Goal: Task Accomplishment & Management: Use online tool/utility

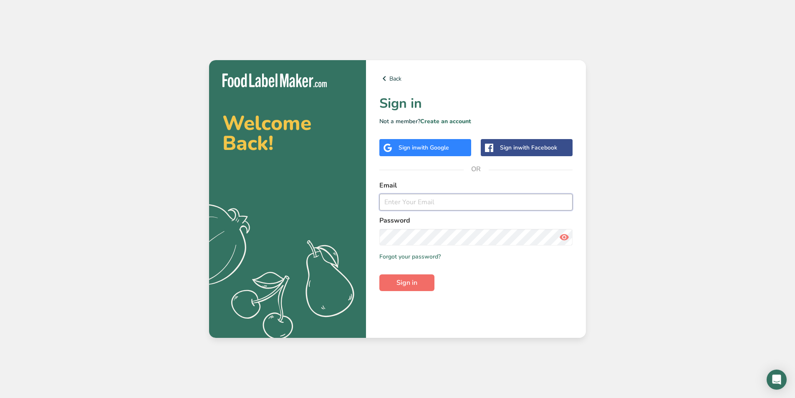
type input "[EMAIL_ADDRESS][DOMAIN_NAME]"
click at [395, 280] on button "Sign in" at bounding box center [407, 282] width 55 height 17
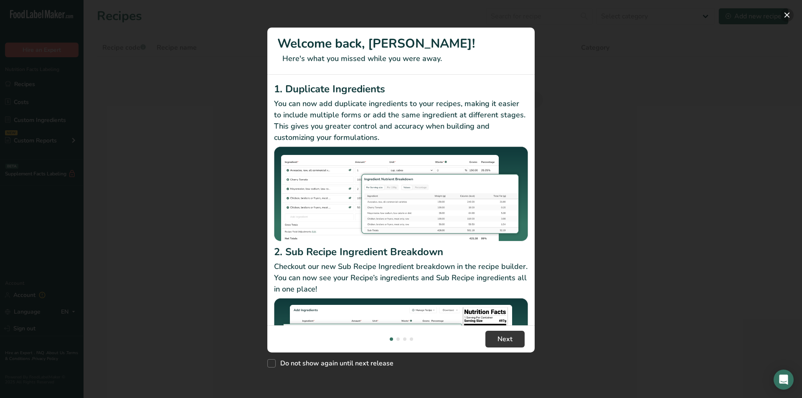
click at [787, 13] on button "New Features" at bounding box center [786, 14] width 13 height 13
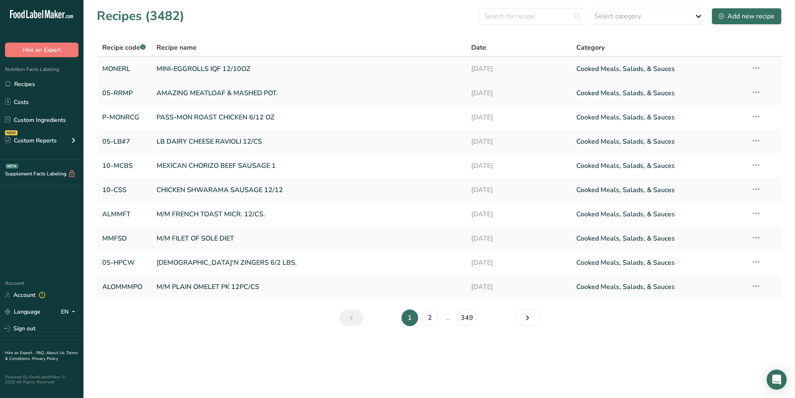
click at [212, 68] on link "MINI-EGGROLLS IQF 12/10OZ" at bounding box center [309, 69] width 305 height 18
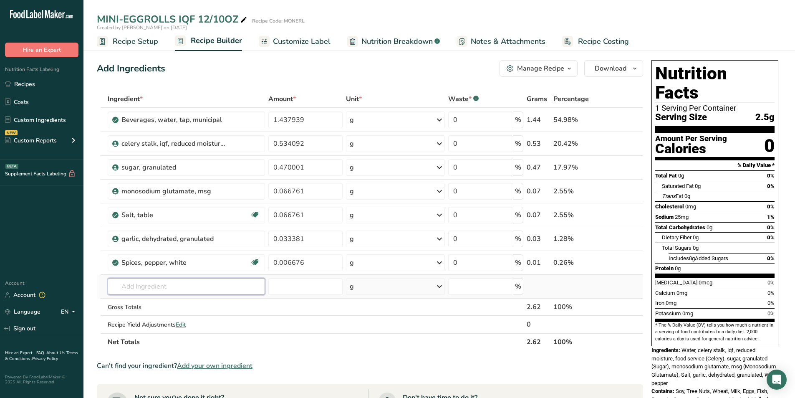
click at [133, 288] on input "text" at bounding box center [186, 286] width 157 height 17
type input "e"
click at [219, 366] on span "Add your own ingredient" at bounding box center [215, 366] width 76 height 10
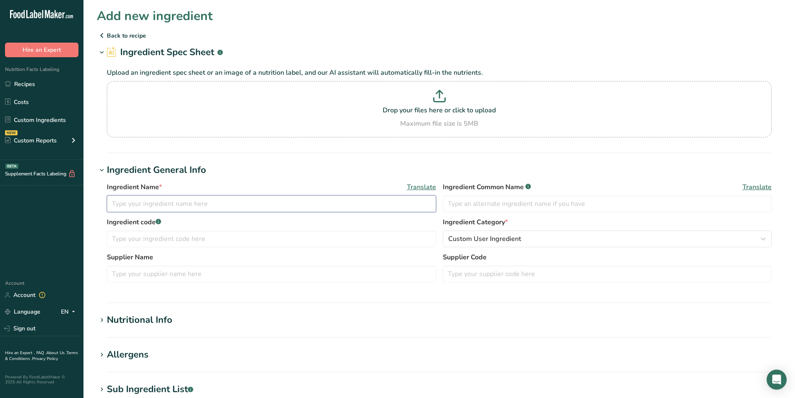
click at [122, 202] on input "text" at bounding box center [271, 203] width 329 height 17
type input "e"
type input "EGG ROLL SKINS"
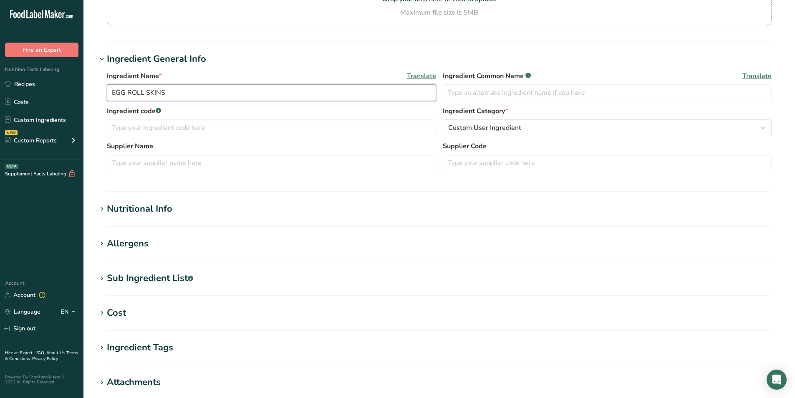
scroll to position [111, 0]
click at [101, 208] on icon at bounding box center [102, 209] width 8 height 12
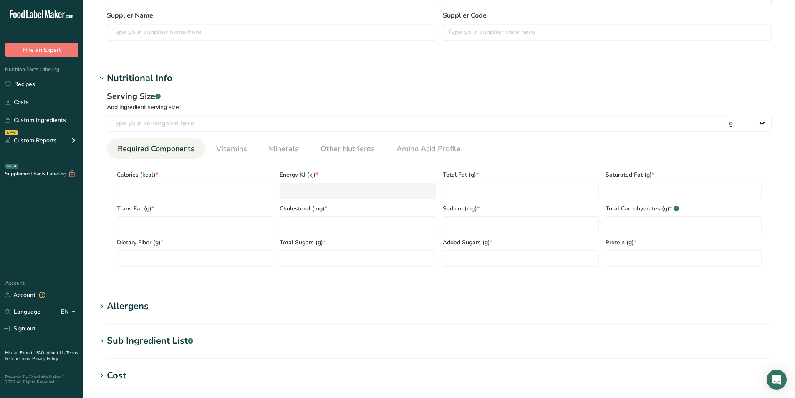
scroll to position [250, 0]
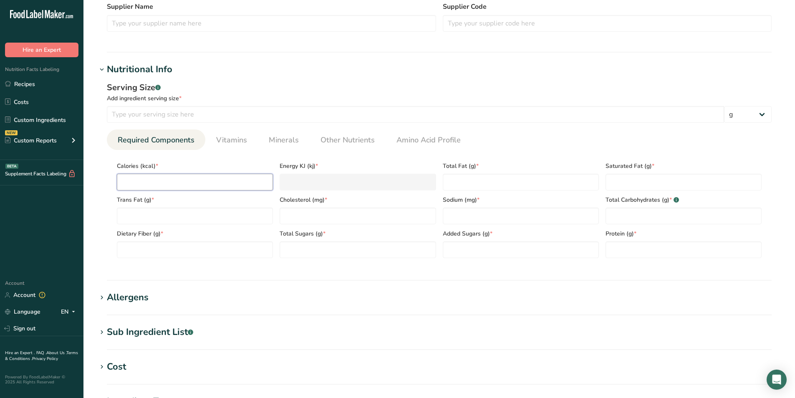
click at [164, 181] on input "number" at bounding box center [195, 182] width 156 height 17
type input "6"
type KJ "25.1"
type input "60"
type KJ "251"
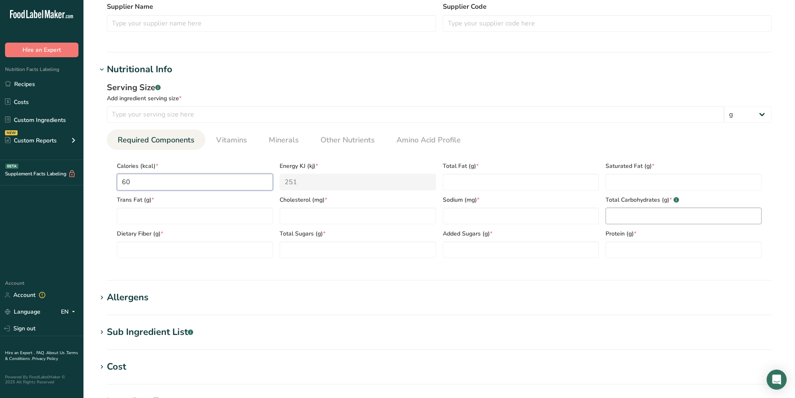
type input "60"
click at [618, 215] on Carbohydrates "number" at bounding box center [684, 215] width 156 height 17
type Carbohydrates "10"
click at [624, 248] on input "number" at bounding box center [684, 249] width 156 height 17
type input "1.5"
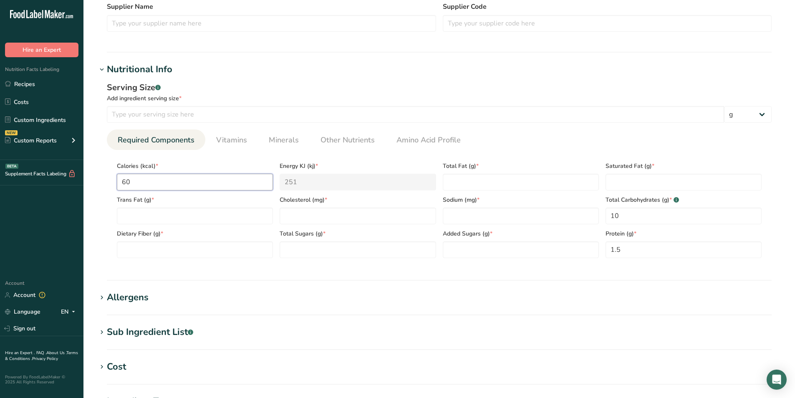
drag, startPoint x: 129, startPoint y: 181, endPoint x: 78, endPoint y: 170, distance: 52.2
click at [78, 170] on div ".a-20{fill:#fff;} Hire an Expert Nutrition Facts Labeling Recipes Costs Custom …" at bounding box center [397, 170] width 795 height 840
type input "2"
type KJ "8.4"
type input "25"
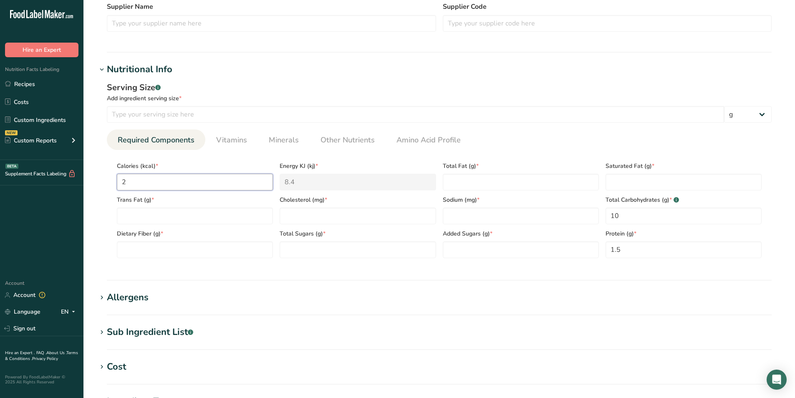
type KJ "104.6"
type input "25"
drag, startPoint x: 625, startPoint y: 250, endPoint x: 573, endPoint y: 249, distance: 52.2
click at [573, 249] on div "Calories (kcal) * 25 Energy KJ (kj) * 104.6 Total Fat (g) * Saturated Fat (g) *…" at bounding box center [440, 207] width 652 height 101
type input "0"
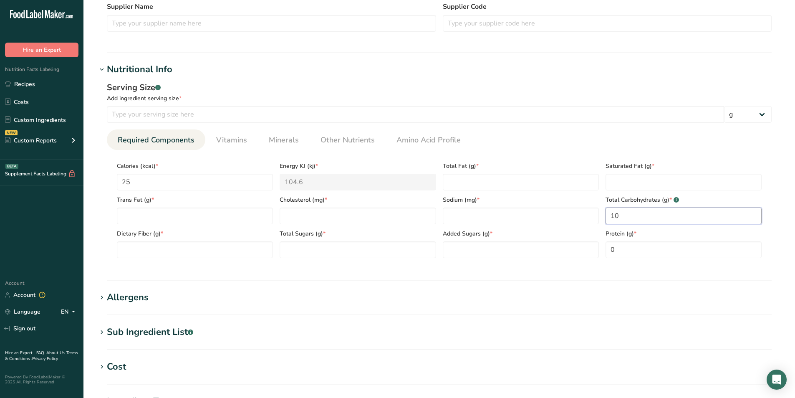
drag, startPoint x: 622, startPoint y: 213, endPoint x: 559, endPoint y: 204, distance: 64.6
click at [559, 204] on div "Calories (kcal) * 25 Energy KJ (kj) * 104.6 Total Fat (g) * Saturated Fat (g) *…" at bounding box center [440, 207] width 652 height 101
type Carbohydrates "5"
click at [620, 250] on input "0" at bounding box center [684, 249] width 156 height 17
type input "0.5"
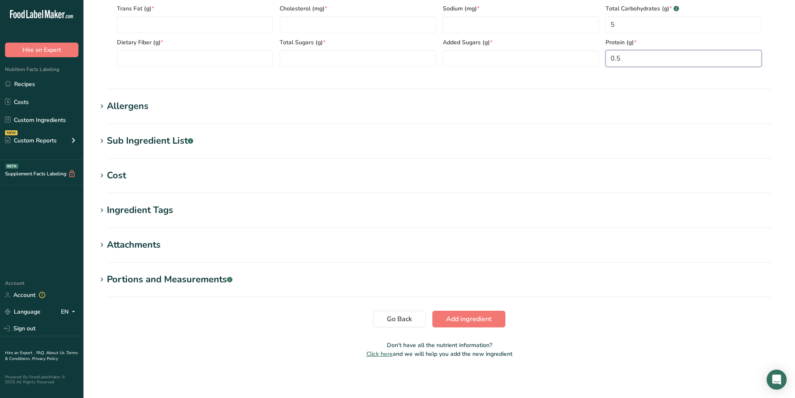
scroll to position [442, 0]
click at [460, 316] on span "Add ingredient" at bounding box center [469, 319] width 46 height 10
click at [129, 58] on Fiber "number" at bounding box center [195, 58] width 156 height 17
type Fiber "0"
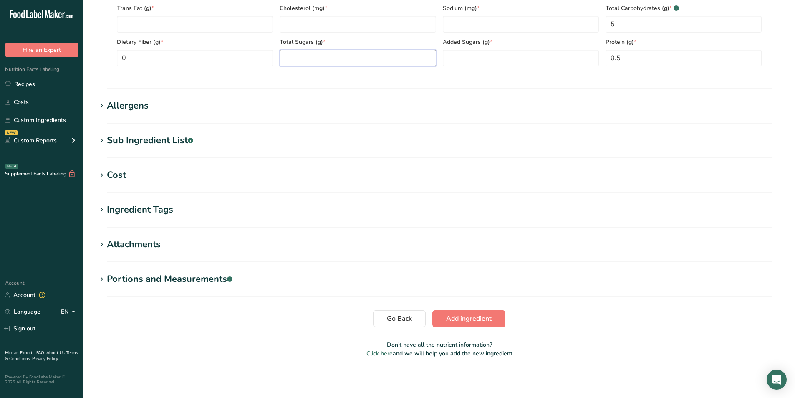
click at [293, 60] on Sugars "number" at bounding box center [358, 58] width 156 height 17
type Sugars "0"
click at [455, 59] on Sugars "number" at bounding box center [521, 58] width 156 height 17
type Sugars "0"
click at [456, 25] on input "number" at bounding box center [521, 24] width 156 height 17
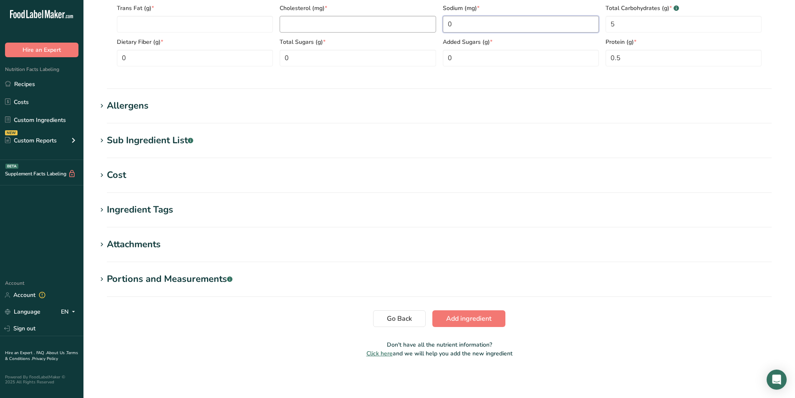
type input "0"
click at [331, 26] on input "number" at bounding box center [358, 24] width 156 height 17
type input "0"
click at [174, 30] on Fat "number" at bounding box center [195, 24] width 156 height 17
type Fat "0"
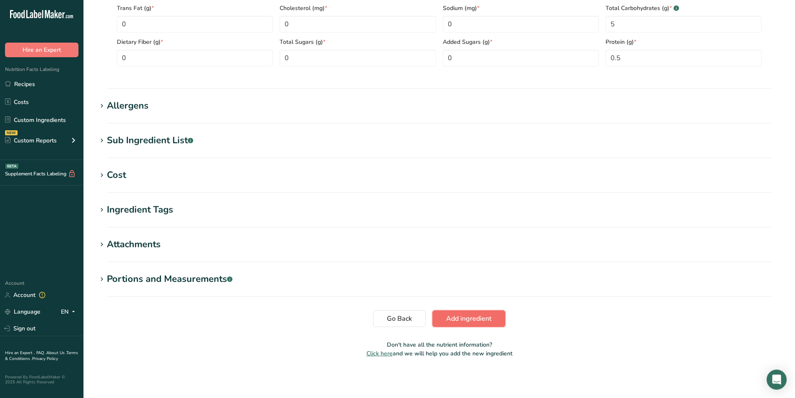
click at [451, 314] on span "Add ingredient" at bounding box center [469, 319] width 46 height 10
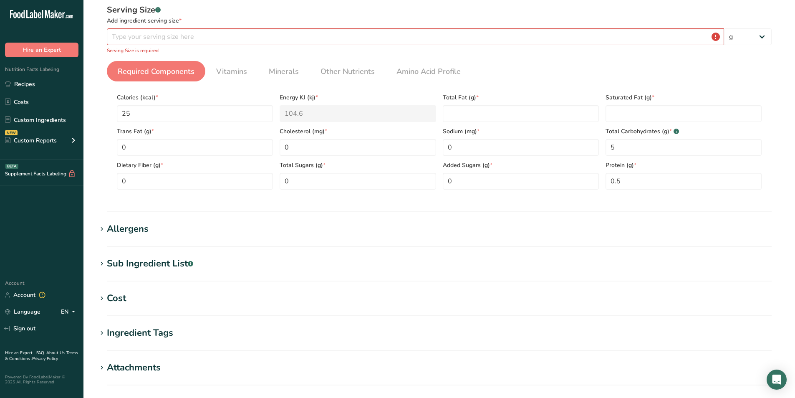
scroll to position [115, 0]
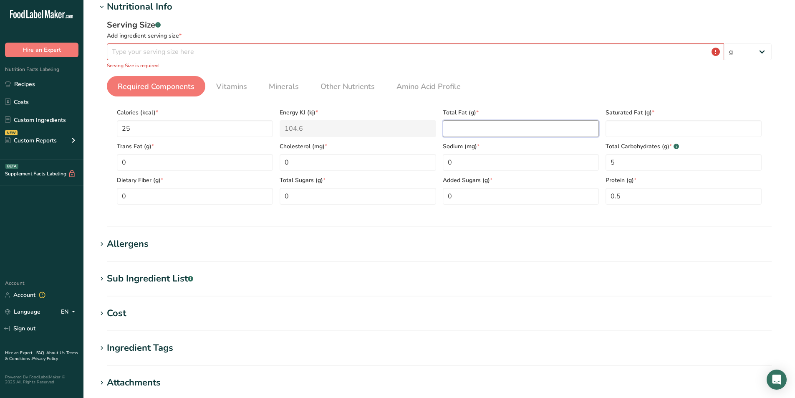
click at [466, 127] on Fat "number" at bounding box center [521, 128] width 156 height 17
type Fat "0"
click at [635, 126] on Fat "number" at bounding box center [684, 128] width 156 height 17
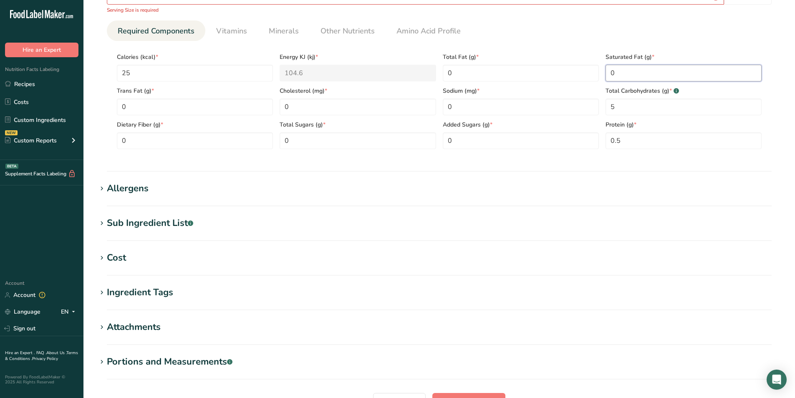
scroll to position [253, 0]
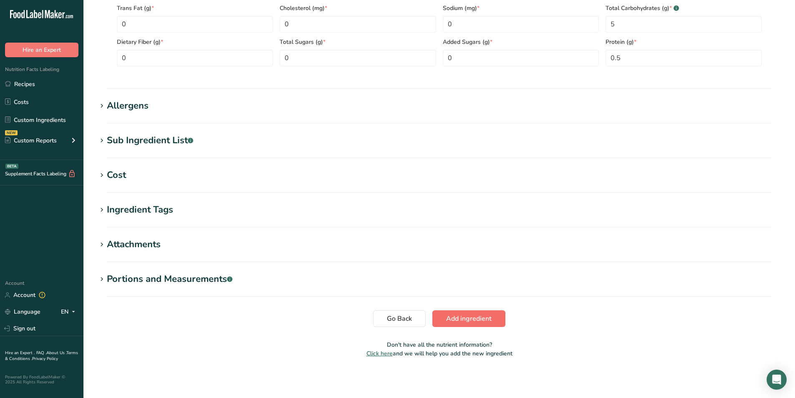
type Fat "0"
click at [473, 318] on span "Add ingredient" at bounding box center [469, 319] width 46 height 10
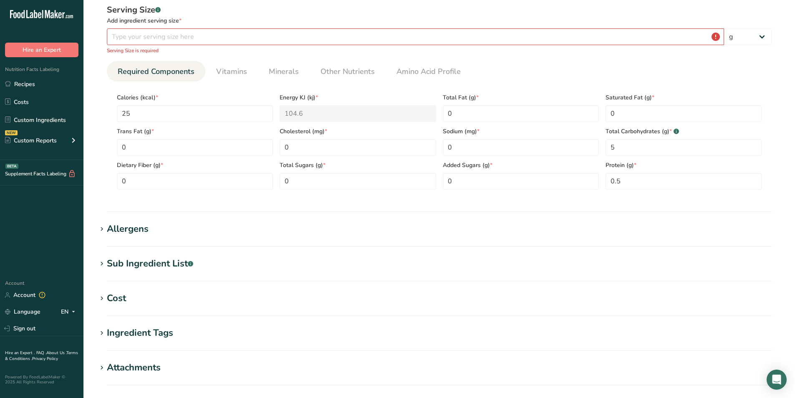
scroll to position [115, 0]
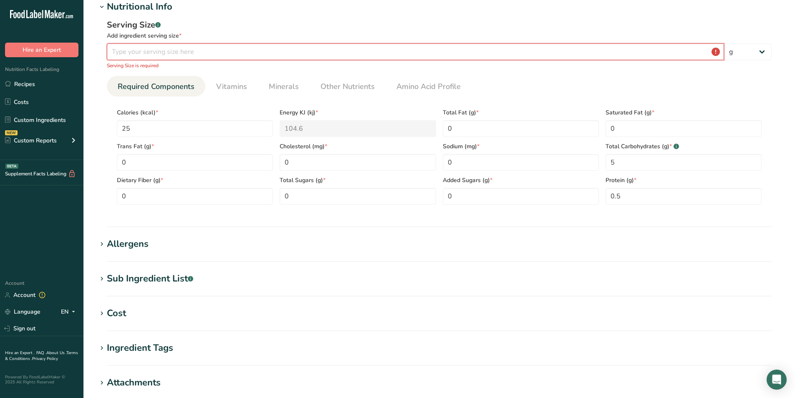
click at [114, 49] on input "number" at bounding box center [415, 51] width 617 height 17
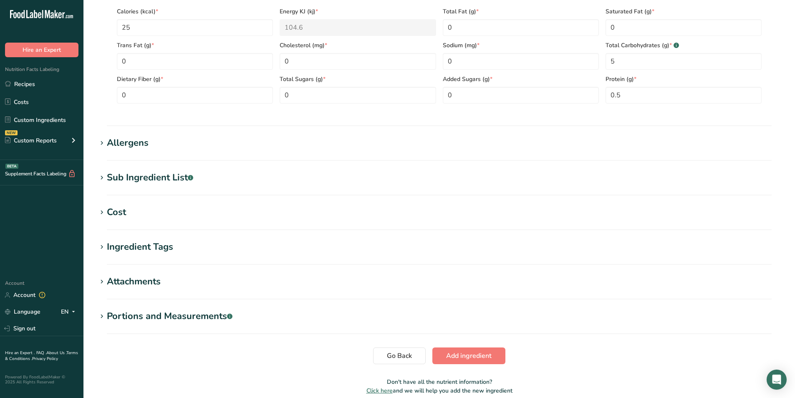
scroll to position [244, 0]
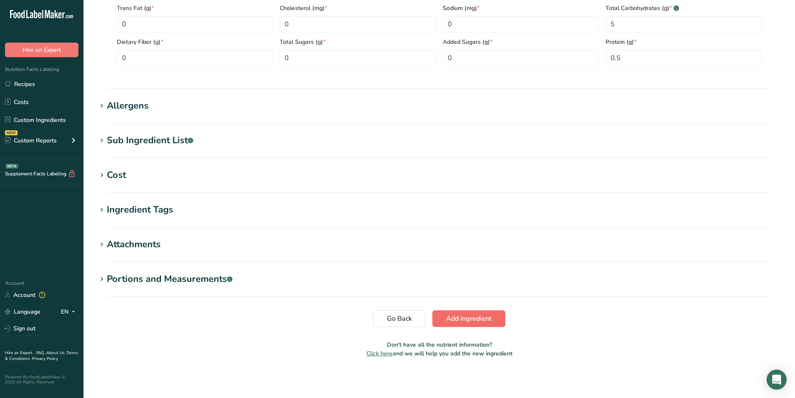
type input "9"
click at [469, 318] on span "Add ingredient" at bounding box center [469, 319] width 46 height 10
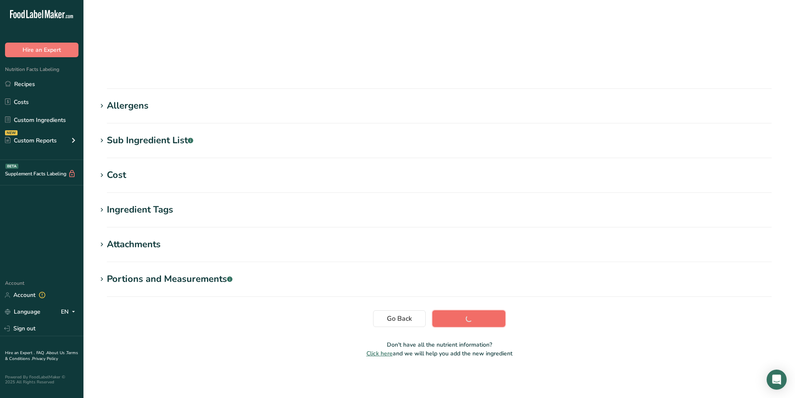
scroll to position [51, 0]
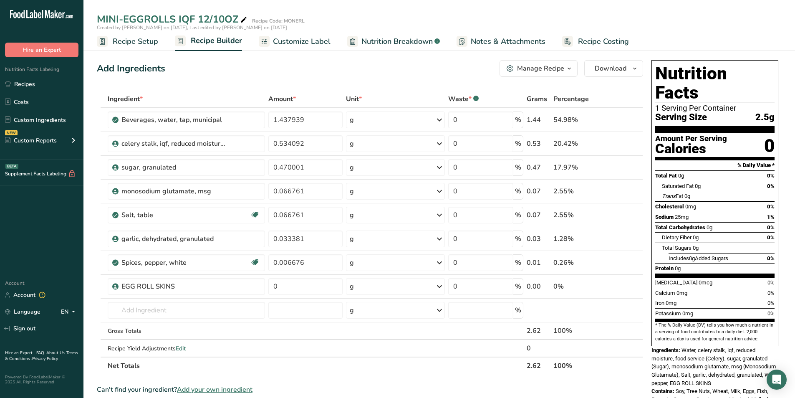
click at [129, 41] on span "Recipe Setup" at bounding box center [136, 41] width 46 height 11
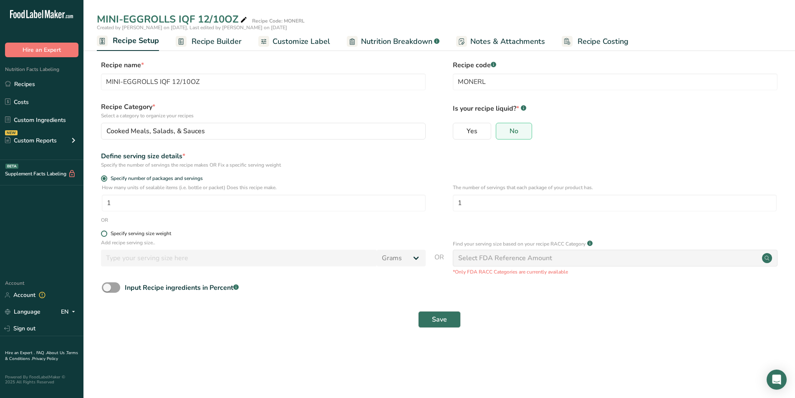
click at [105, 233] on span at bounding box center [104, 233] width 6 height 6
click at [105, 233] on input "Specify serving size weight" at bounding box center [103, 233] width 5 height 5
radio input "true"
radio input "false"
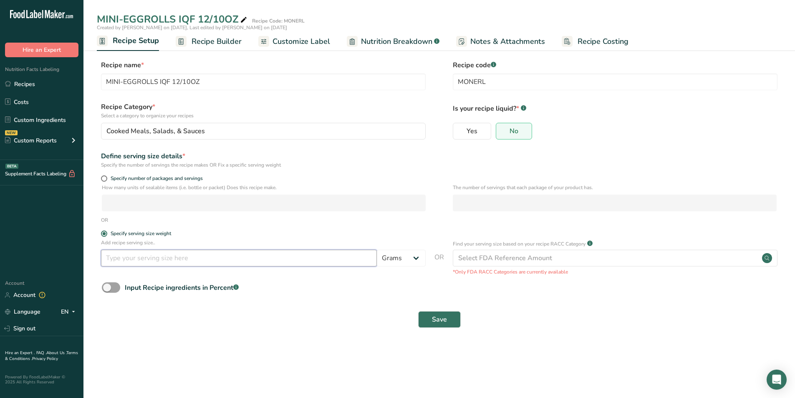
click at [117, 257] on input "number" at bounding box center [239, 258] width 276 height 17
type input "46"
click at [435, 316] on span "Save" at bounding box center [439, 319] width 15 height 10
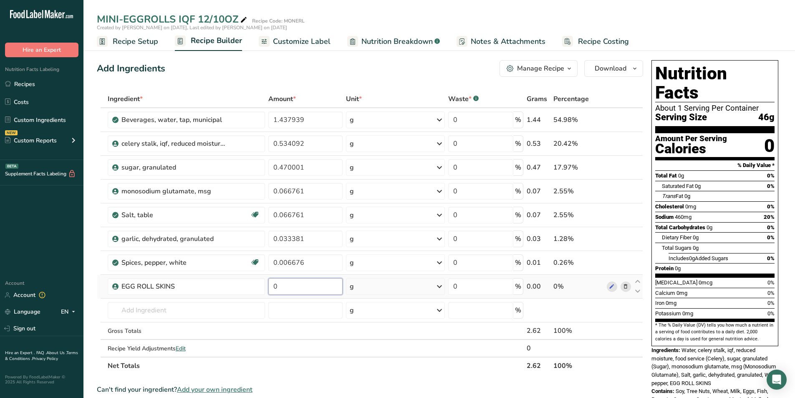
drag, startPoint x: 288, startPoint y: 289, endPoint x: 269, endPoint y: 279, distance: 20.9
click at [270, 279] on input "0" at bounding box center [305, 286] width 75 height 17
type input "18"
click at [213, 309] on div "Ingredient * Amount * Unit * Waste * .a-a{fill:#347362;}.b-a{fill:#fff;} Grams …" at bounding box center [370, 232] width 547 height 284
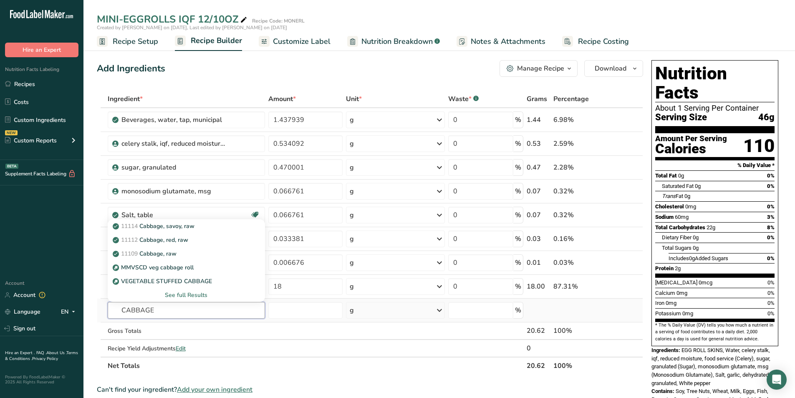
type input "CABBAGE"
click at [191, 295] on div "See full Results" at bounding box center [186, 295] width 144 height 9
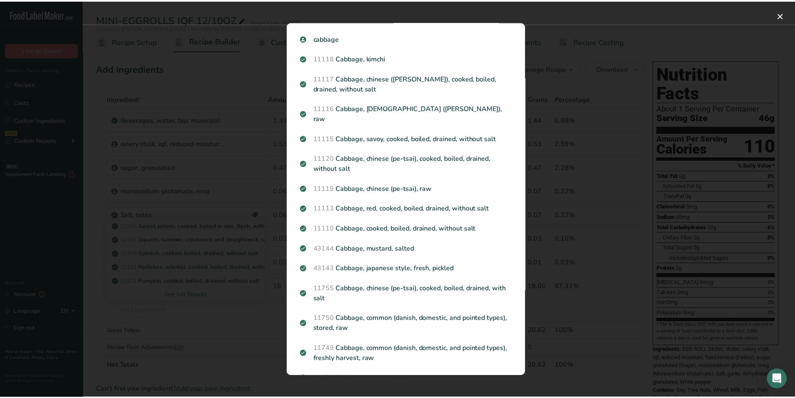
scroll to position [479, 0]
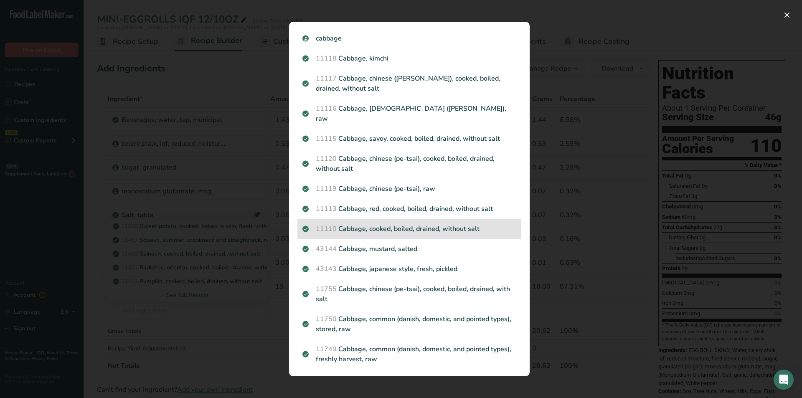
click at [406, 225] on p "11110 Cabbage, cooked, boiled, drained, without salt" at bounding box center [409, 229] width 214 height 10
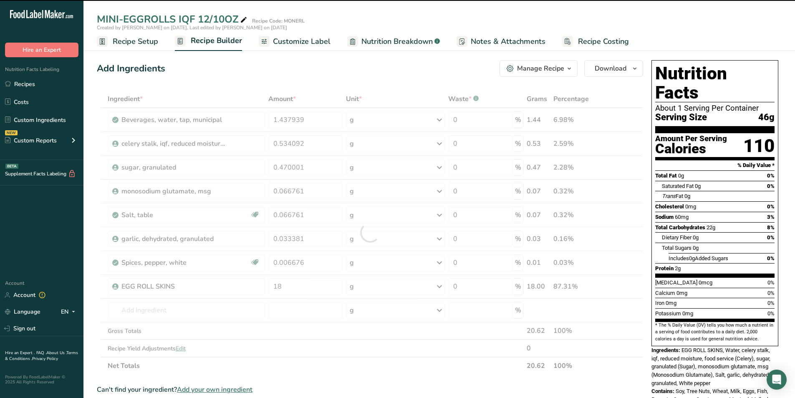
type input "0"
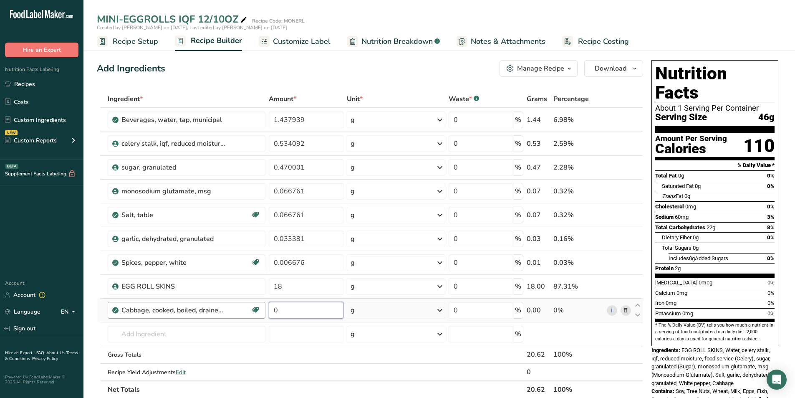
drag, startPoint x: 278, startPoint y: 308, endPoint x: 260, endPoint y: 303, distance: 18.9
click at [260, 303] on tr "Cabbage, cooked, boiled, drained, without salt Source of Antioxidants Dairy fre…" at bounding box center [370, 311] width 546 height 24
type input "14"
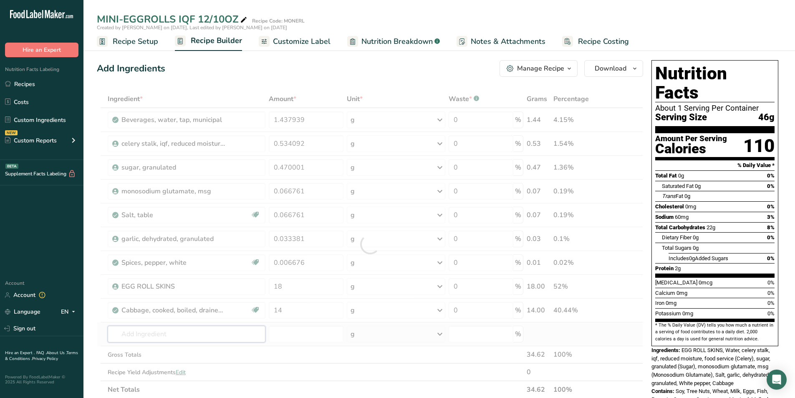
click at [145, 330] on div "Ingredient * Amount * Unit * Waste * .a-a{fill:#347362;}.b-a{fill:#fff;} Grams …" at bounding box center [370, 244] width 547 height 308
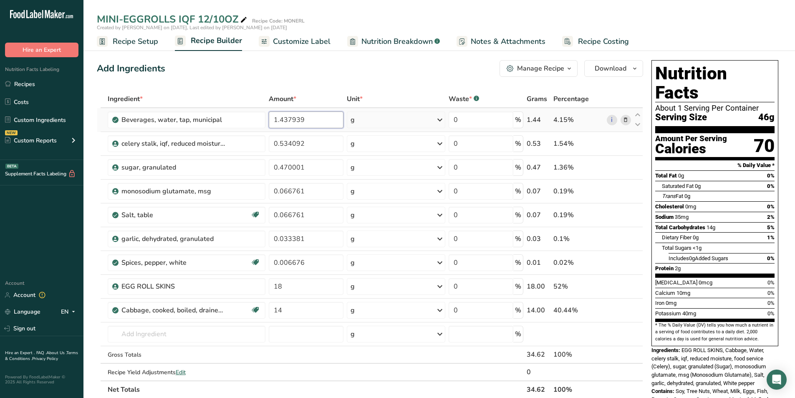
drag, startPoint x: 311, startPoint y: 118, endPoint x: 270, endPoint y: 114, distance: 41.5
click at [270, 114] on input "1.437939" at bounding box center [306, 119] width 74 height 17
type input "7"
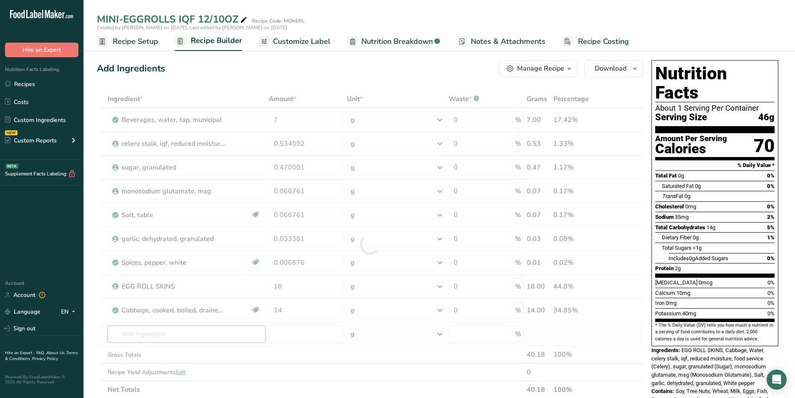
click at [187, 331] on div "Ingredient * Amount * Unit * Waste * .a-a{fill:#347362;}.b-a{fill:#fff;} Grams …" at bounding box center [370, 244] width 547 height 308
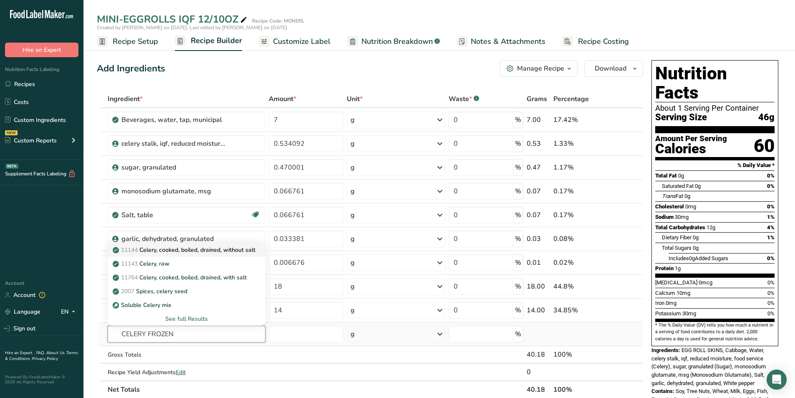
type input "CELERY FROZEN"
click at [190, 250] on p "11144 Celery, cooked, boiled, drained, without salt" at bounding box center [184, 249] width 141 height 9
type input "Celery, cooked, boiled, drained, without salt"
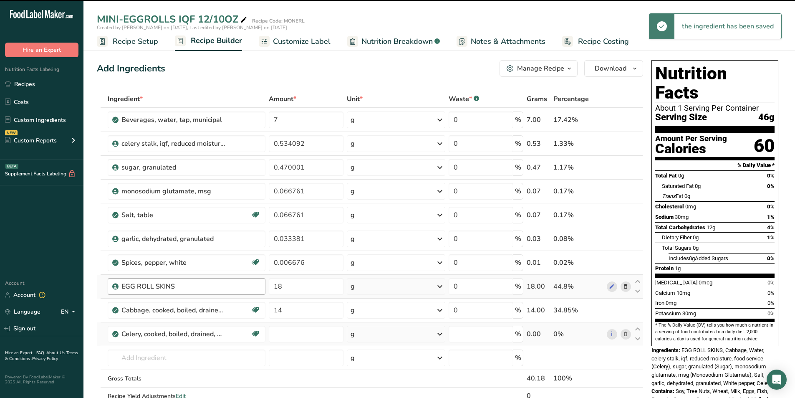
type input "0"
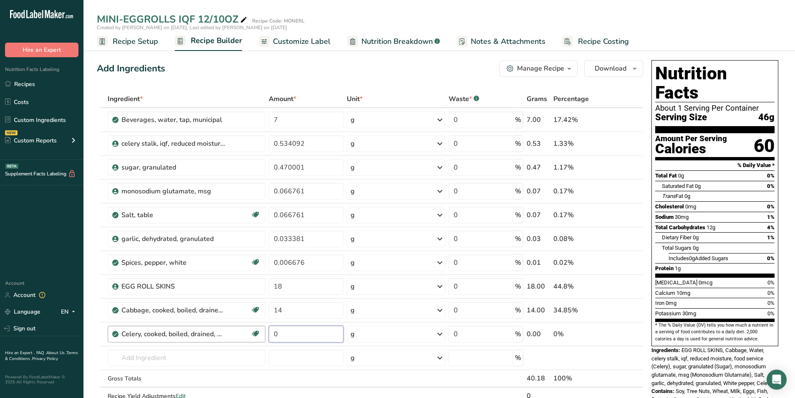
drag, startPoint x: 279, startPoint y: 332, endPoint x: 247, endPoint y: 328, distance: 32.9
click at [247, 328] on tr "Celery, cooked, boiled, drained, without salt Source of Antioxidants Dairy free…" at bounding box center [370, 334] width 546 height 24
type input "2.3"
click at [242, 147] on div "Ingredient * Amount * Unit * Waste * .a-a{fill:#347362;}.b-a{fill:#fff;} Grams …" at bounding box center [370, 256] width 547 height 332
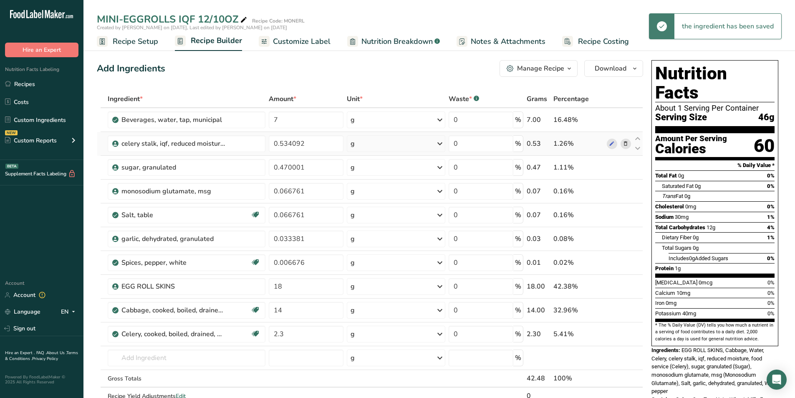
click at [626, 142] on icon at bounding box center [626, 143] width 6 height 9
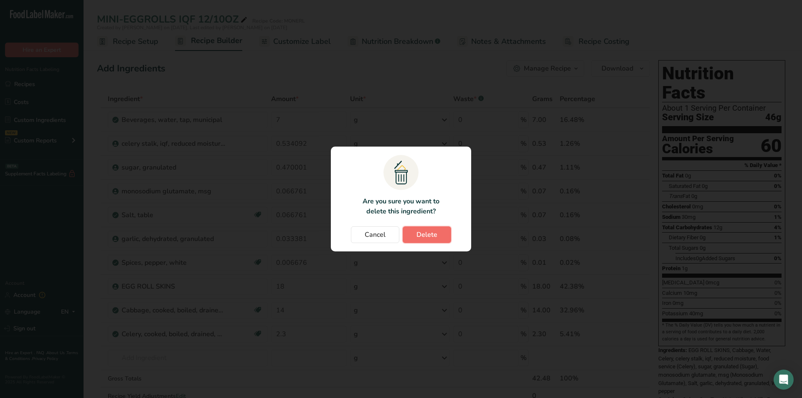
click at [423, 234] on span "Delete" at bounding box center [426, 235] width 21 height 10
type input "0.470001"
type input "0.066761"
type input "0.033381"
type input "0.006676"
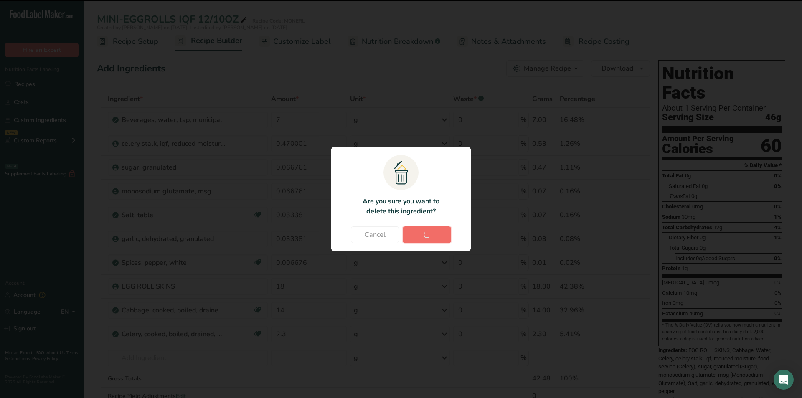
type input "18"
type input "14"
type input "2.3"
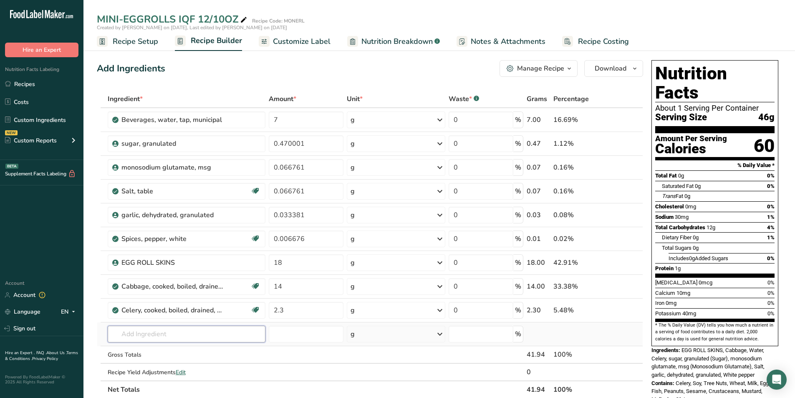
click at [118, 327] on input "text" at bounding box center [187, 334] width 158 height 17
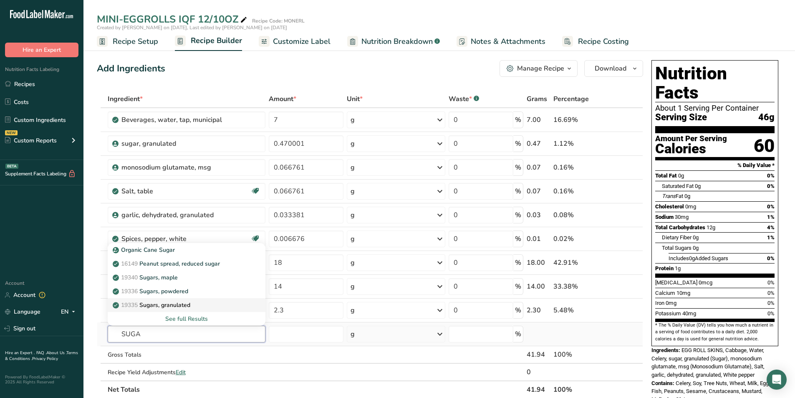
type input "SUGA"
click at [147, 305] on p "19335 [GEOGRAPHIC_DATA], granulated" at bounding box center [152, 305] width 76 height 9
type input "Sugars, granulated"
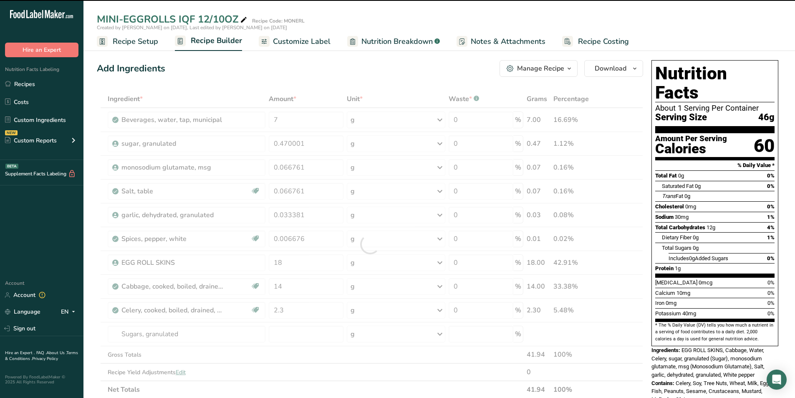
type input "0"
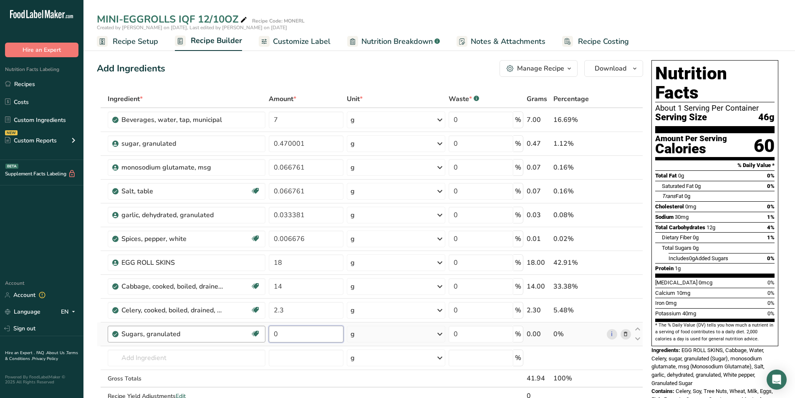
drag, startPoint x: 287, startPoint y: 333, endPoint x: 251, endPoint y: 327, distance: 36.4
click at [251, 327] on tr "Sugars, granulated Dairy free Gluten free Vegan Vegetarian Soy free 0 g Portion…" at bounding box center [370, 334] width 546 height 24
type input "2.3"
click at [235, 142] on div "Ingredient * Amount * Unit * Waste * .a-a{fill:#347362;}.b-a{fill:#fff;} Grams …" at bounding box center [370, 256] width 547 height 332
click at [625, 142] on icon at bounding box center [626, 143] width 6 height 9
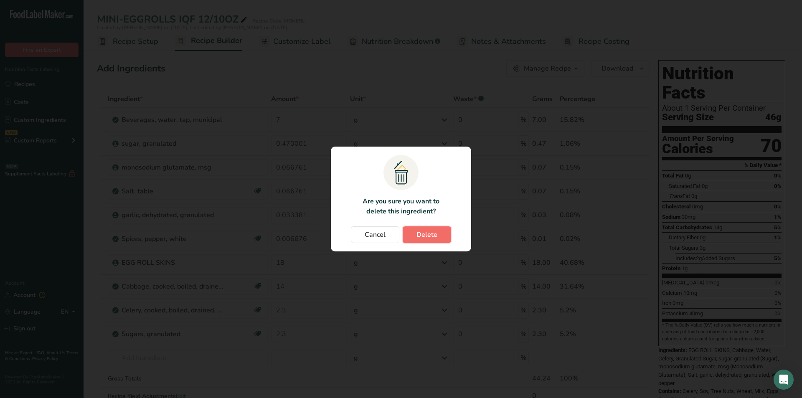
click at [441, 233] on button "Delete" at bounding box center [426, 234] width 48 height 17
type input "0.066761"
type input "0.033381"
type input "0.006676"
type input "18"
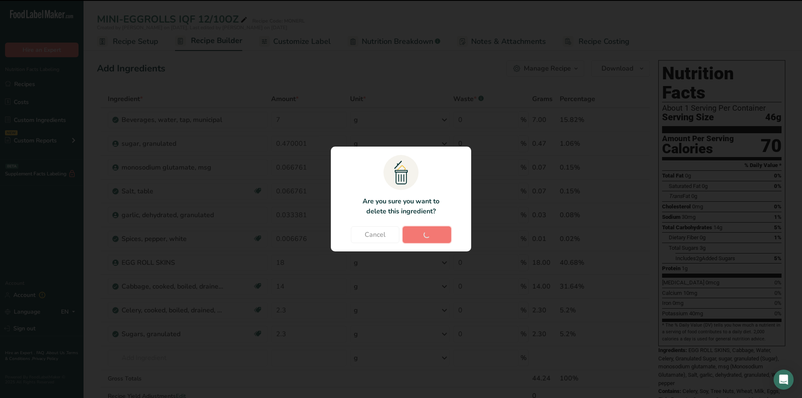
type input "14"
type input "2.3"
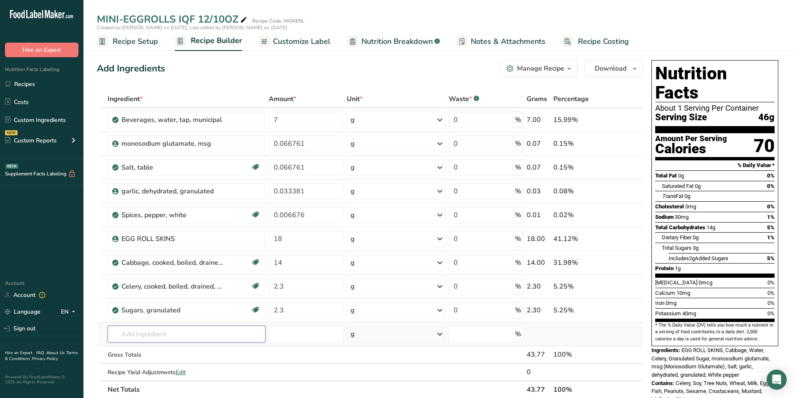
click at [114, 334] on input "text" at bounding box center [187, 334] width 158 height 17
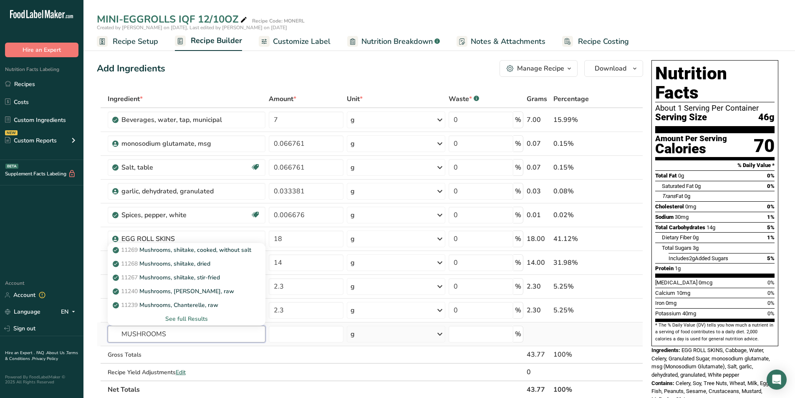
type input "MUSHROOMS"
click at [185, 316] on div "See full Results" at bounding box center [186, 318] width 145 height 9
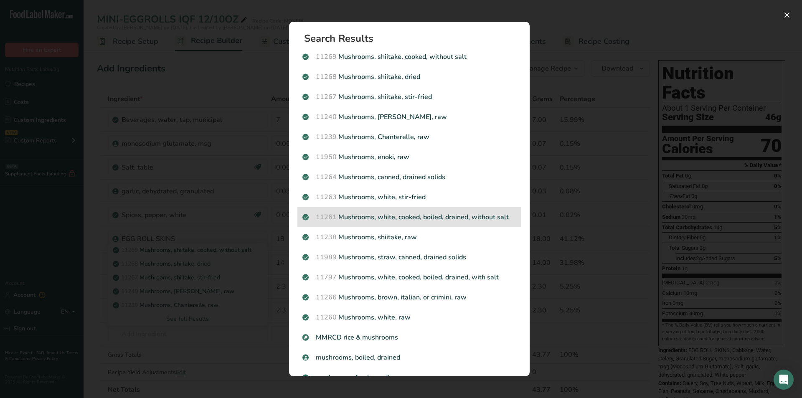
click at [424, 216] on p "11261 Mushrooms, white, cooked, boiled, drained, without salt" at bounding box center [409, 217] width 214 height 10
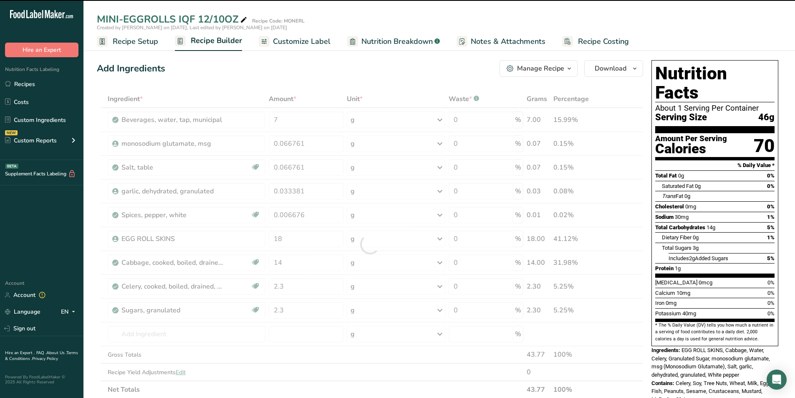
type input "0"
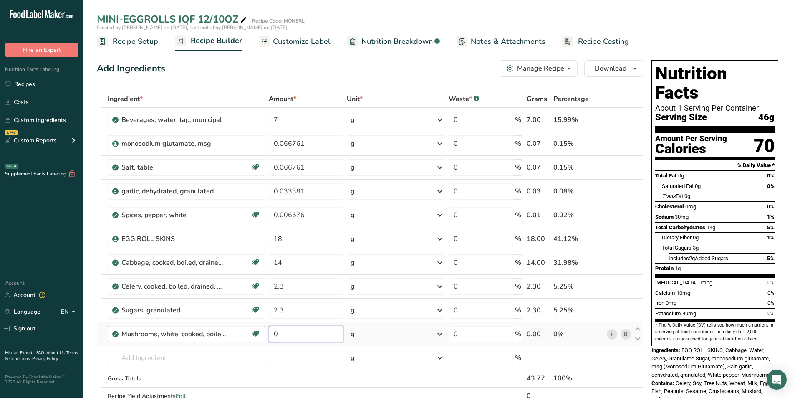
drag, startPoint x: 285, startPoint y: 335, endPoint x: 230, endPoint y: 327, distance: 55.2
click at [230, 327] on tr "Mushrooms, white, cooked, boiled, drained, without salt Source of Antioxidants …" at bounding box center [370, 334] width 546 height 24
type input "1.8"
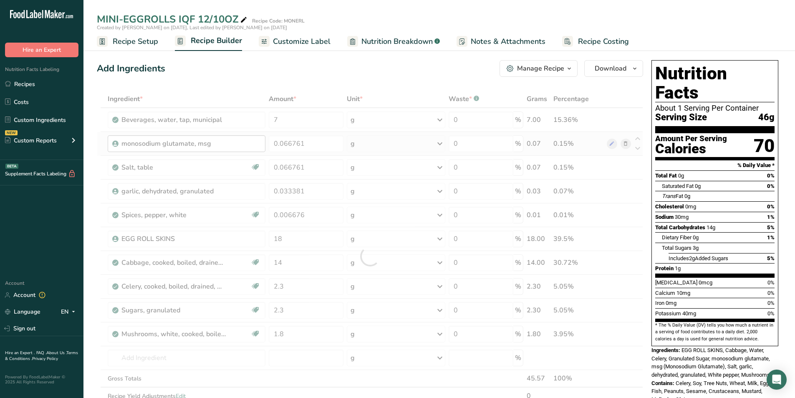
click at [243, 141] on div "Ingredient * Amount * Unit * Waste * .a-a{fill:#347362;}.b-a{fill:#fff;} Grams …" at bounding box center [370, 256] width 547 height 332
